Goal: Task Accomplishment & Management: Manage account settings

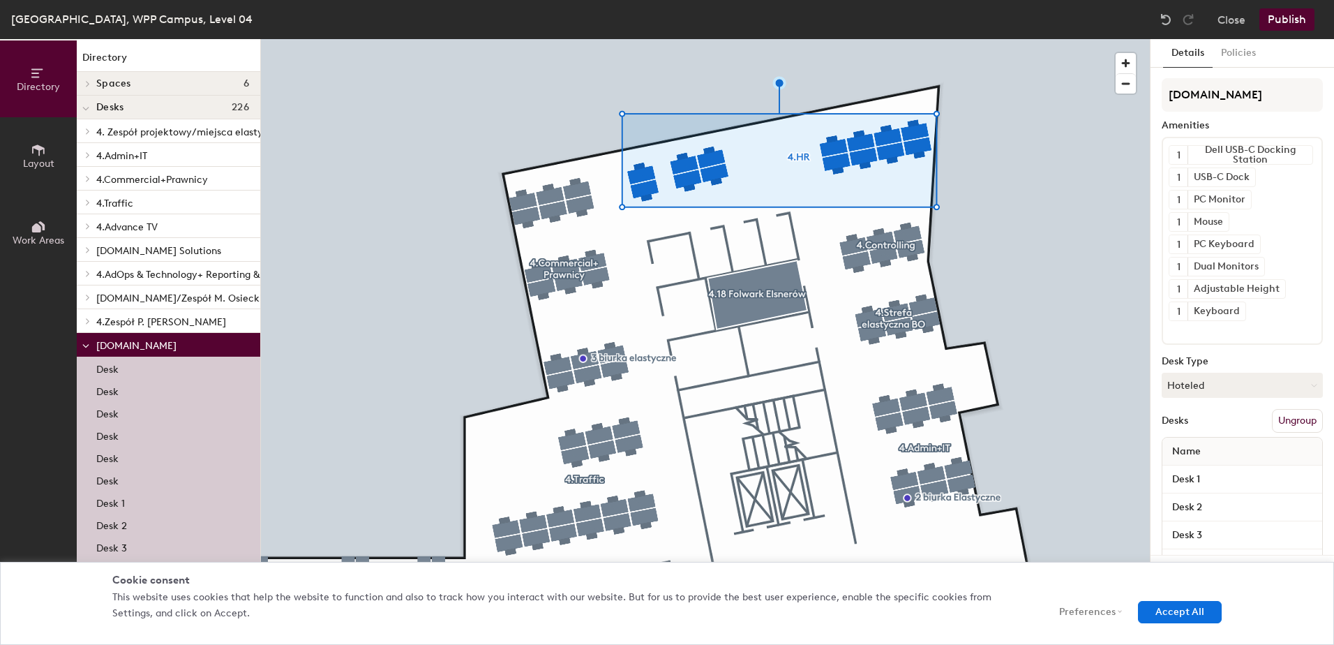
click at [662, 39] on div at bounding box center [705, 39] width 889 height 0
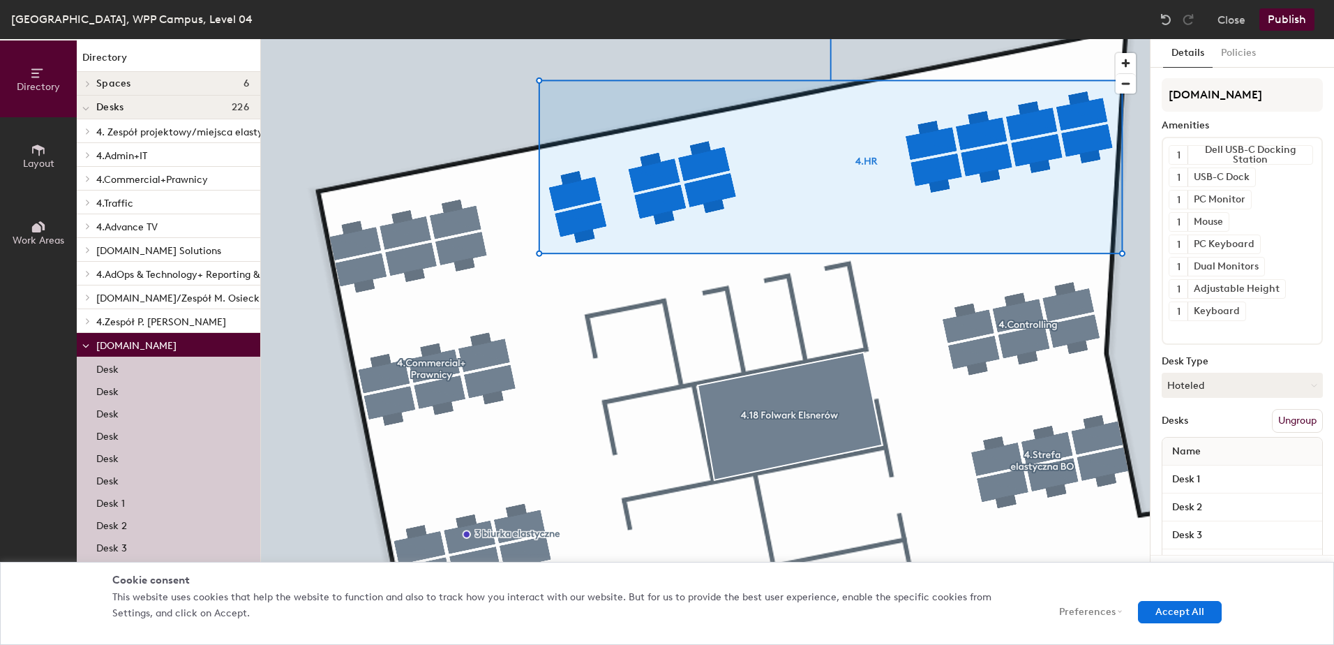
click at [663, 39] on div at bounding box center [705, 39] width 889 height 0
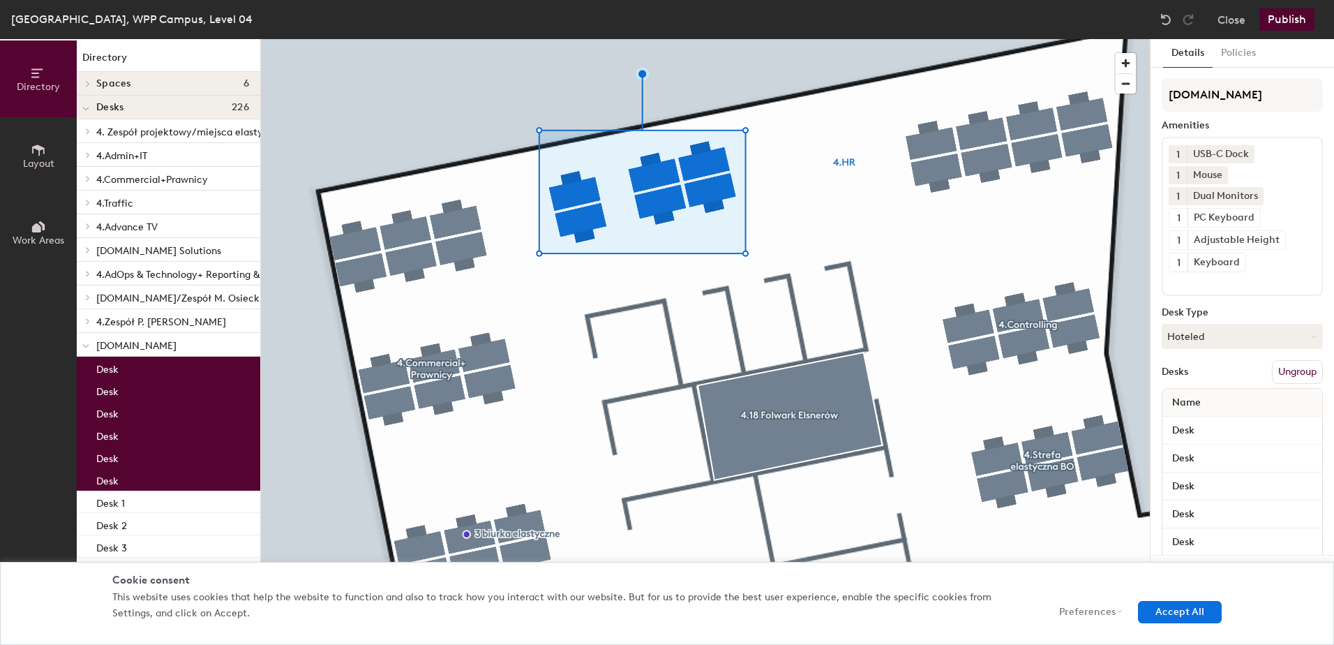
click at [1287, 371] on button "Ungroup" at bounding box center [1297, 372] width 51 height 24
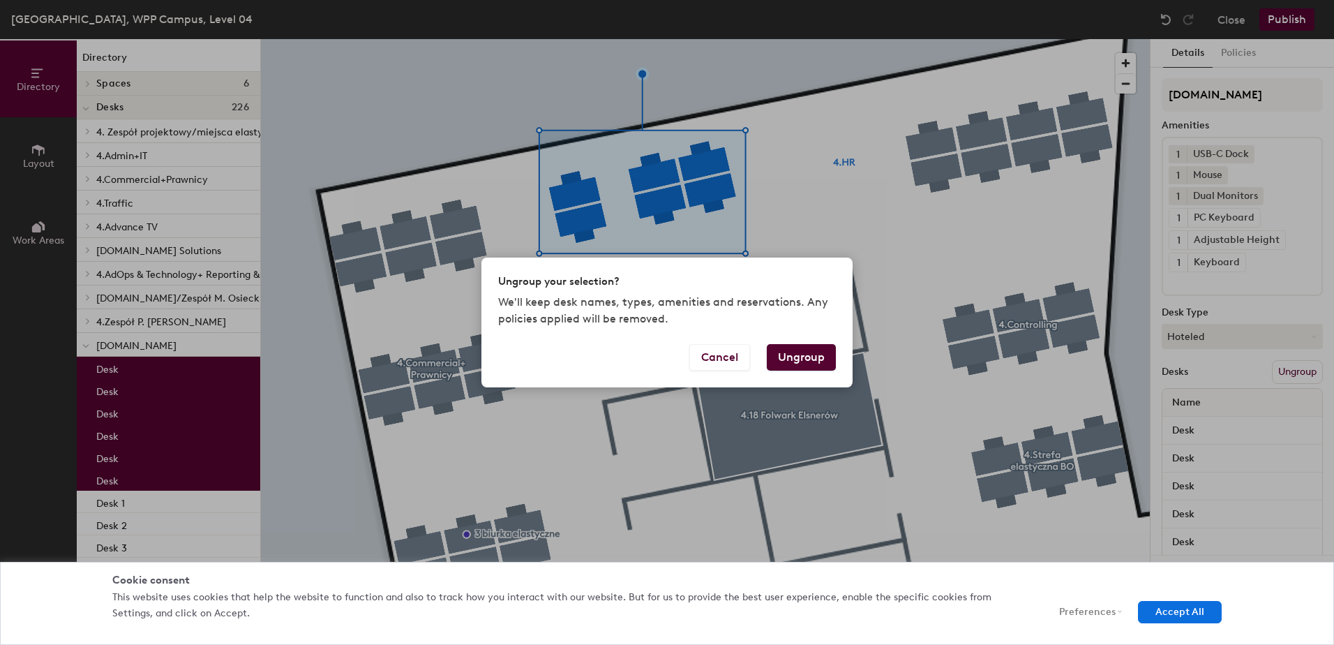
click at [807, 358] on button "Ungroup" at bounding box center [801, 357] width 69 height 27
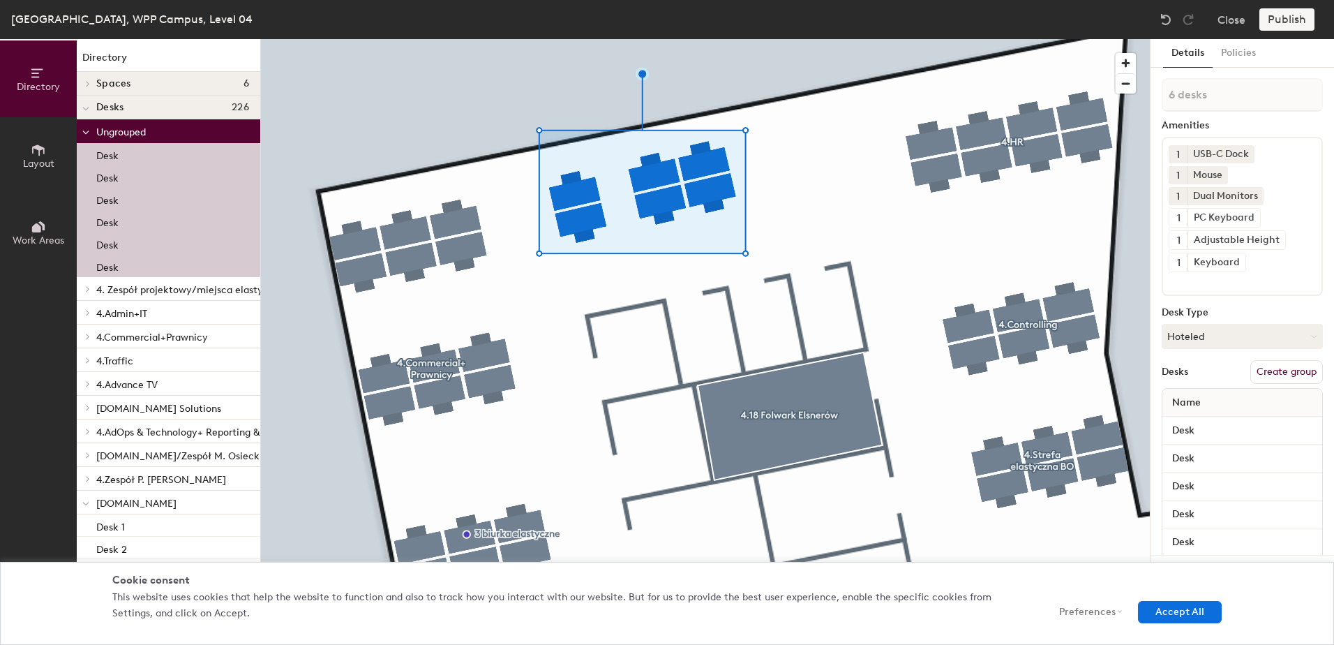
click at [1270, 366] on button "Create group" at bounding box center [1286, 372] width 73 height 24
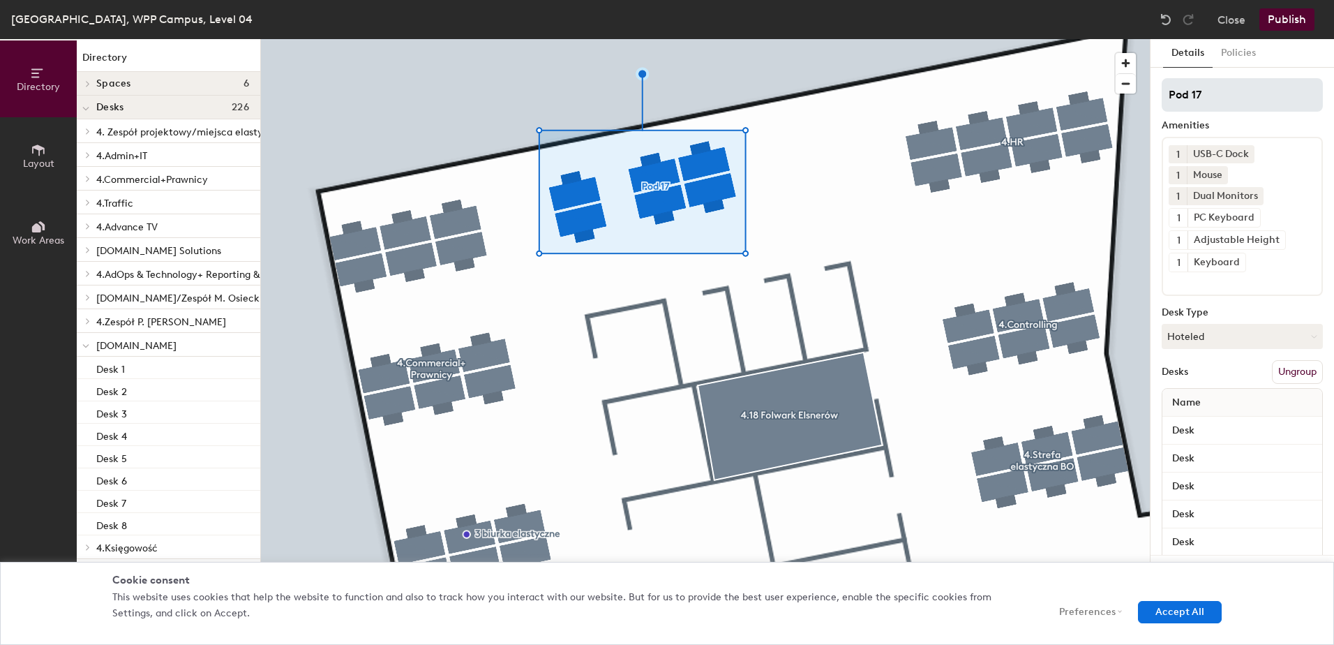
click at [1116, 94] on div "Directory Layout Work Areas Directory Spaces 6 4.0 Bar pod Trupkiem 4.1 Huta Sz…" at bounding box center [667, 342] width 1334 height 606
type input "4.People&Culture"
click at [1284, 16] on button "Publish" at bounding box center [1287, 19] width 55 height 22
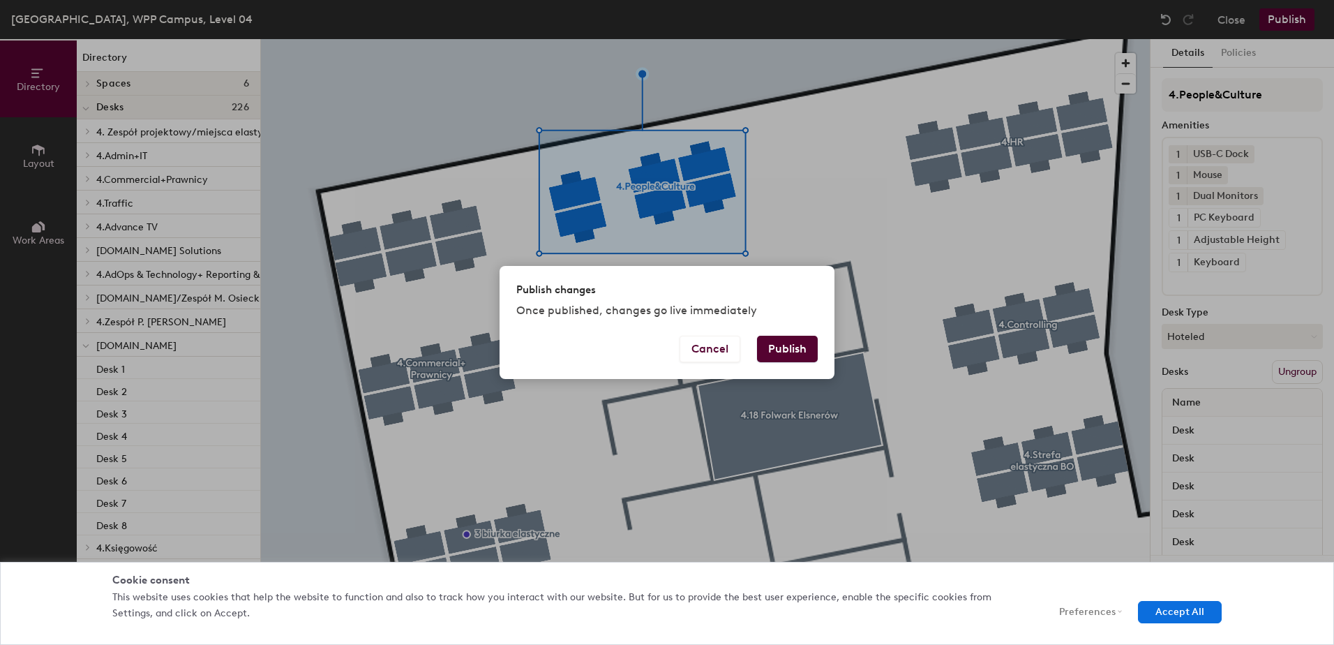
click at [788, 348] on button "Publish" at bounding box center [787, 349] width 61 height 27
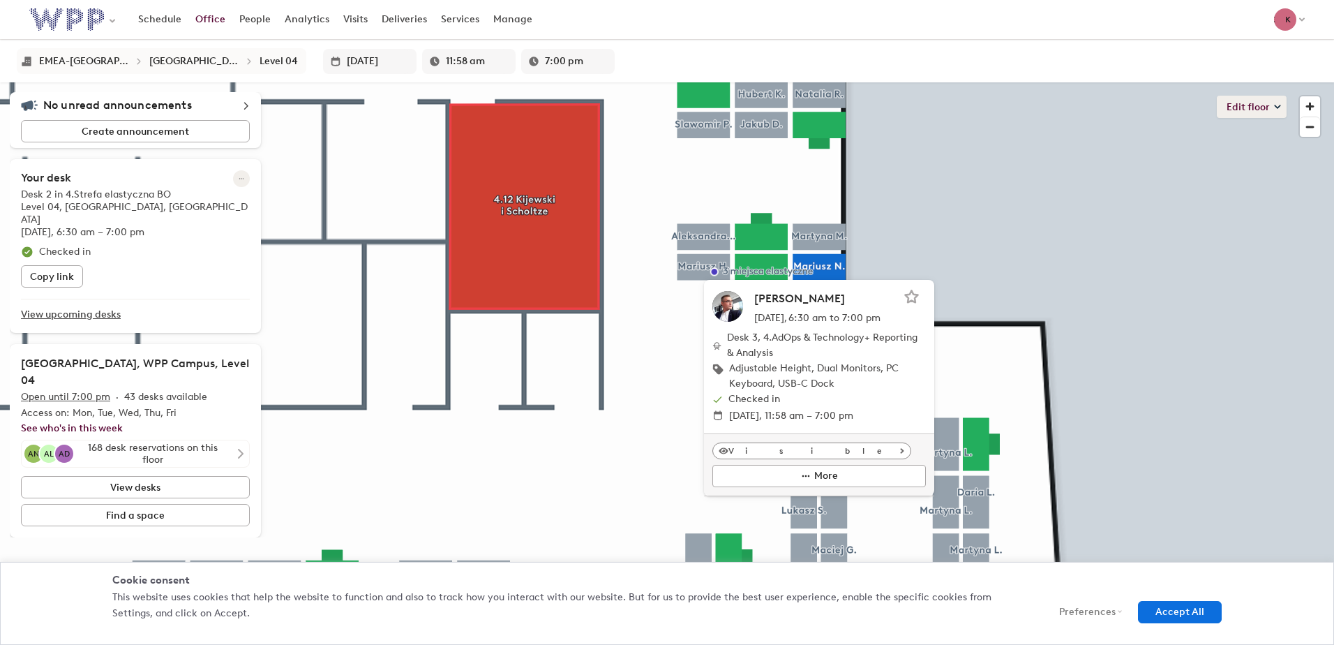
click at [1247, 115] on button "Edit floor" at bounding box center [1252, 107] width 70 height 22
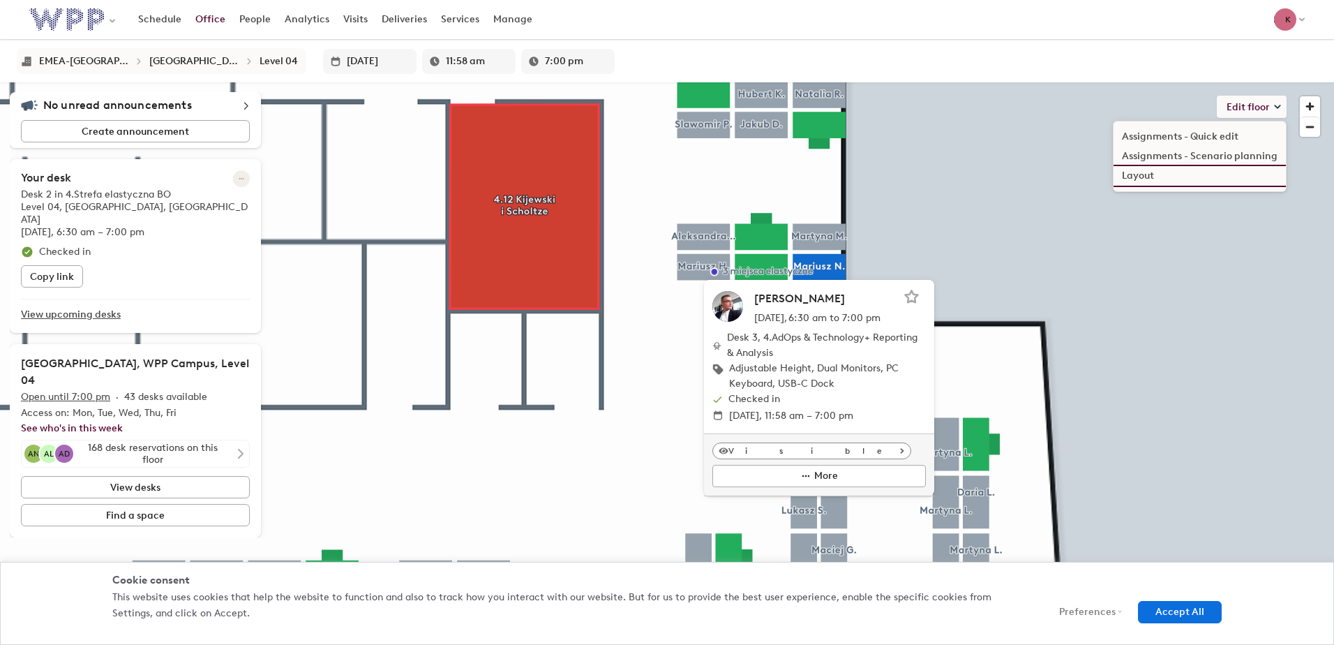
click at [1172, 179] on li "Layout" at bounding box center [1200, 176] width 172 height 20
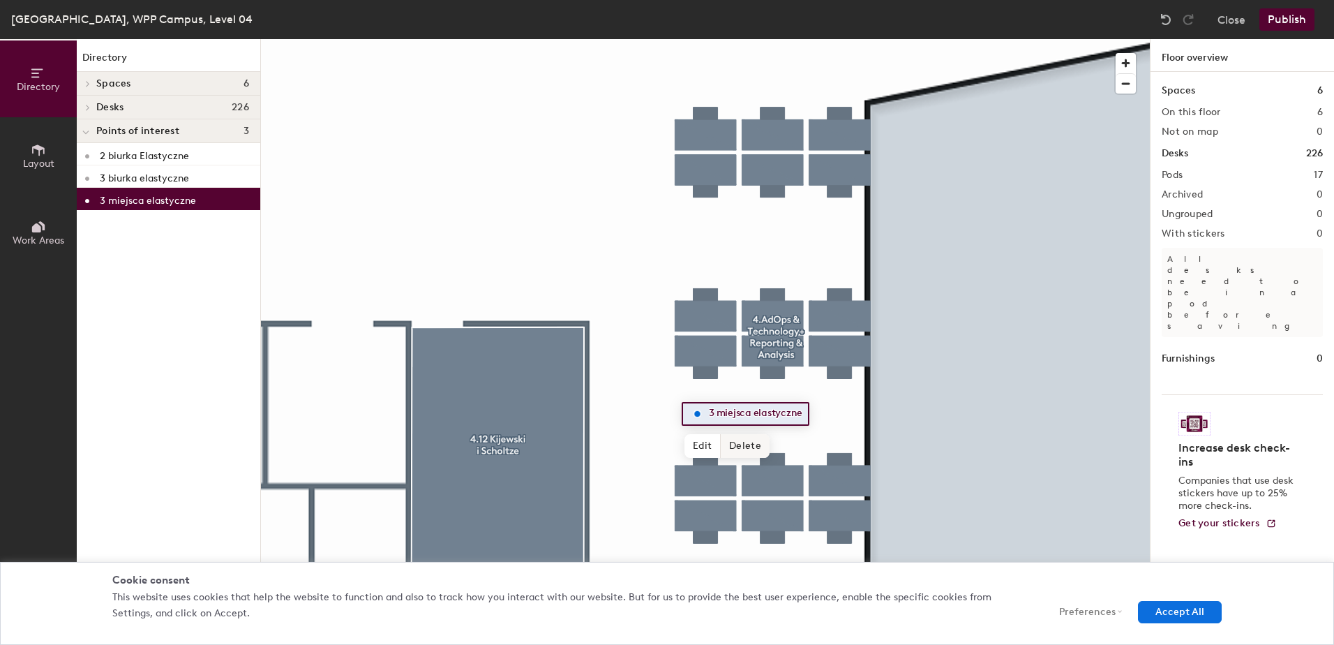
click at [754, 444] on span "Delete" at bounding box center [745, 446] width 49 height 24
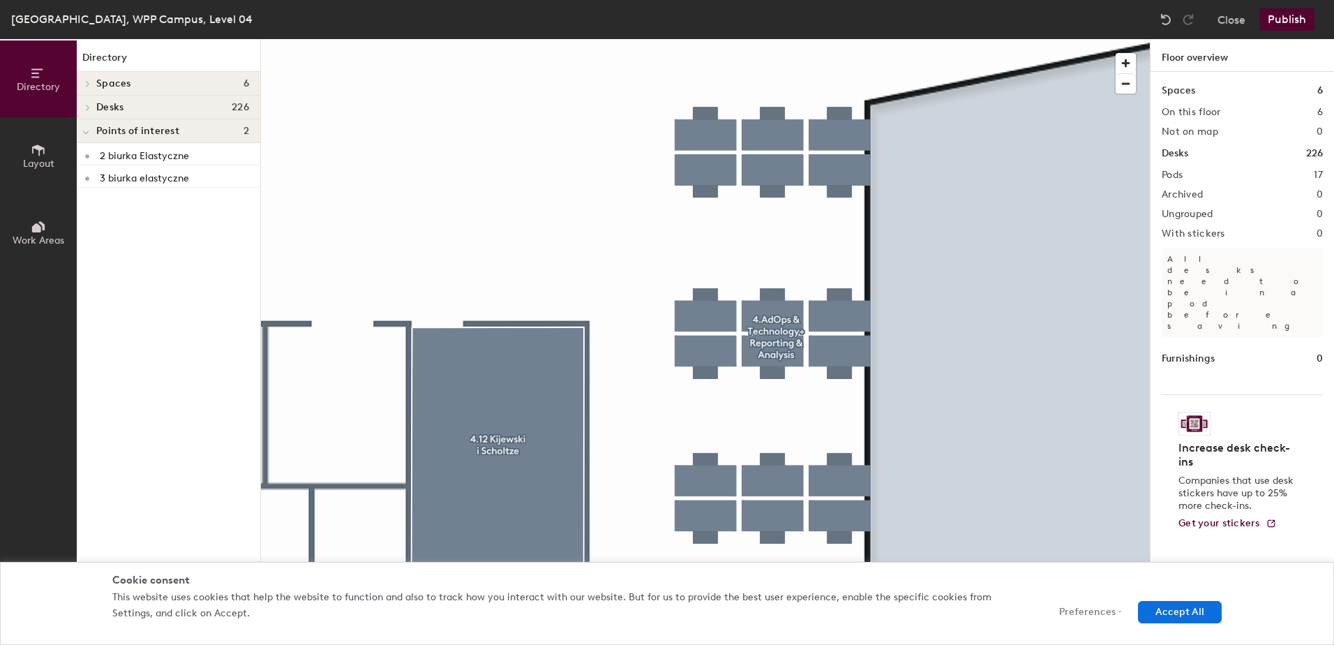
click at [1276, 22] on button "Publish" at bounding box center [1287, 19] width 55 height 22
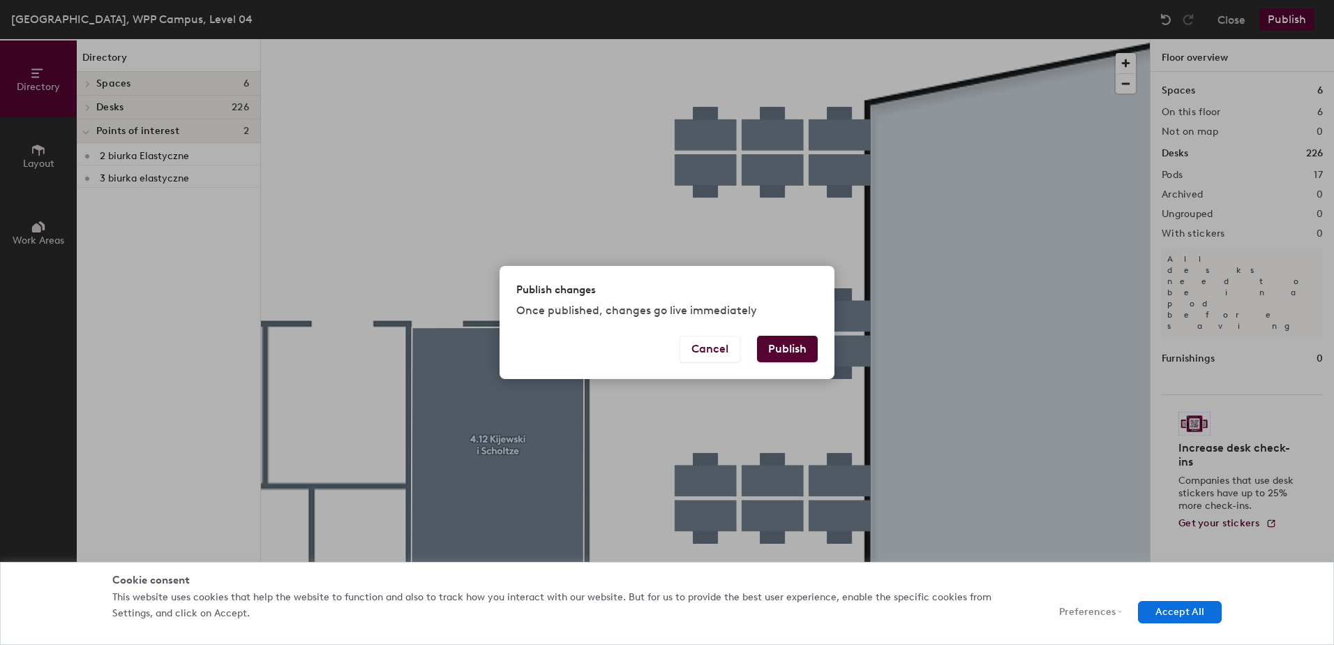
drag, startPoint x: 763, startPoint y: 352, endPoint x: 786, endPoint y: 351, distance: 23.7
click at [765, 353] on button "Publish" at bounding box center [787, 349] width 61 height 27
